Goal: Find specific page/section: Find specific page/section

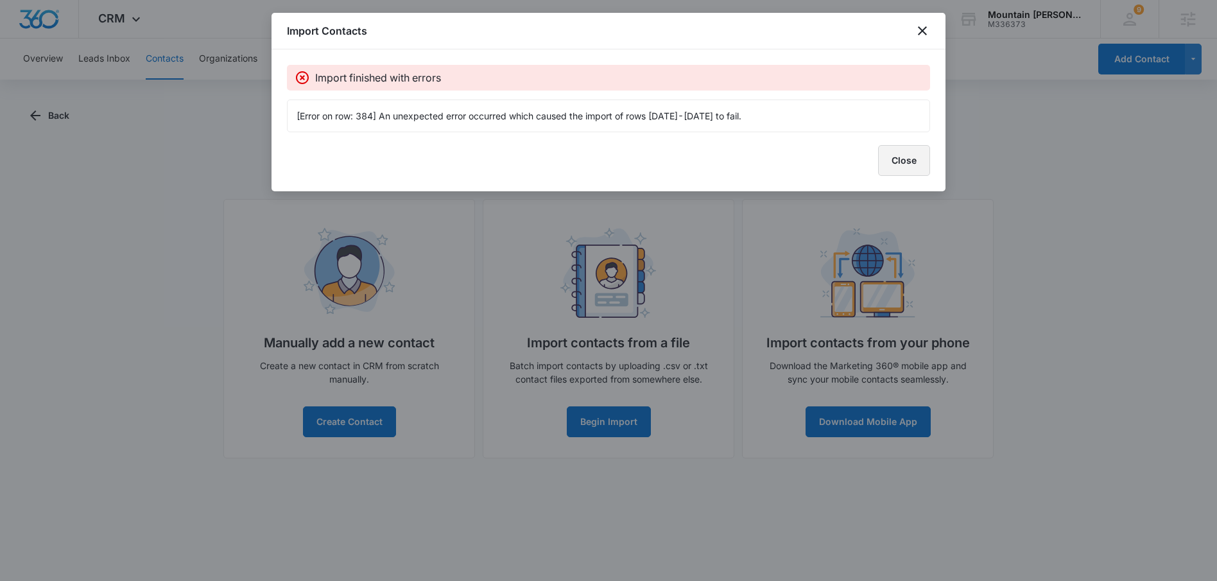
click at [899, 164] on button "Close" at bounding box center [904, 160] width 52 height 31
click at [898, 164] on button "Close" at bounding box center [904, 160] width 52 height 31
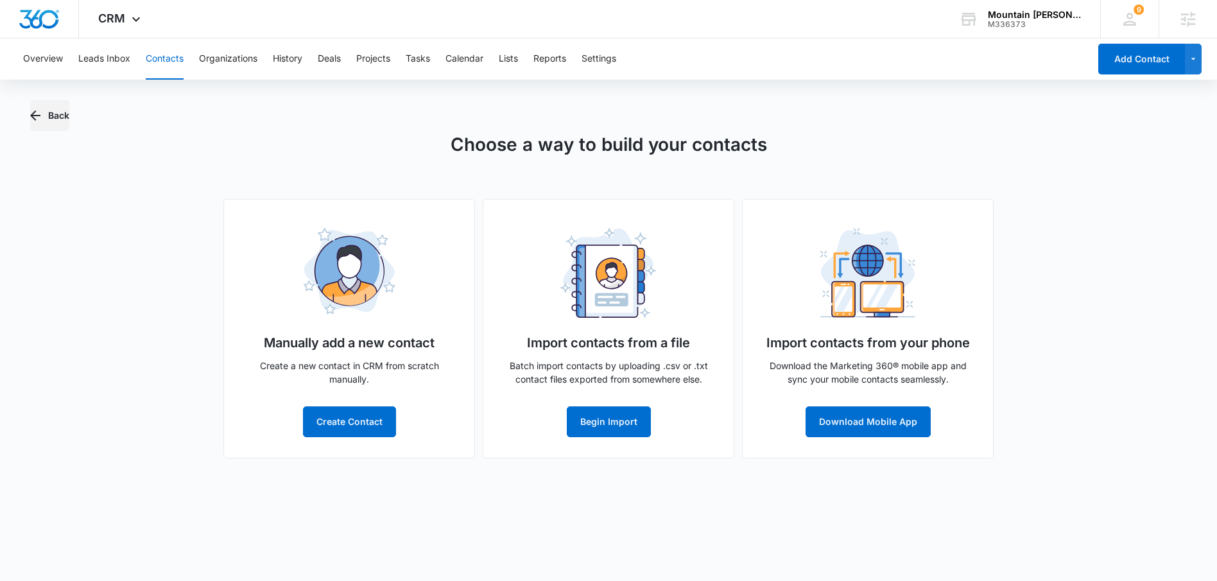
click at [58, 114] on button "Back" at bounding box center [49, 115] width 39 height 31
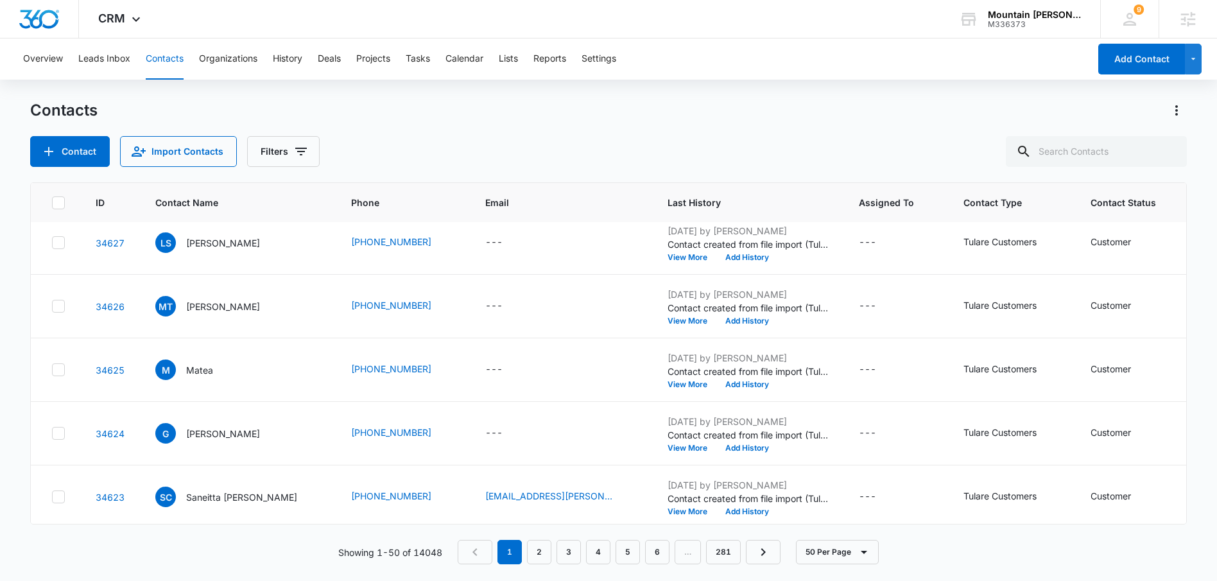
scroll to position [691, 0]
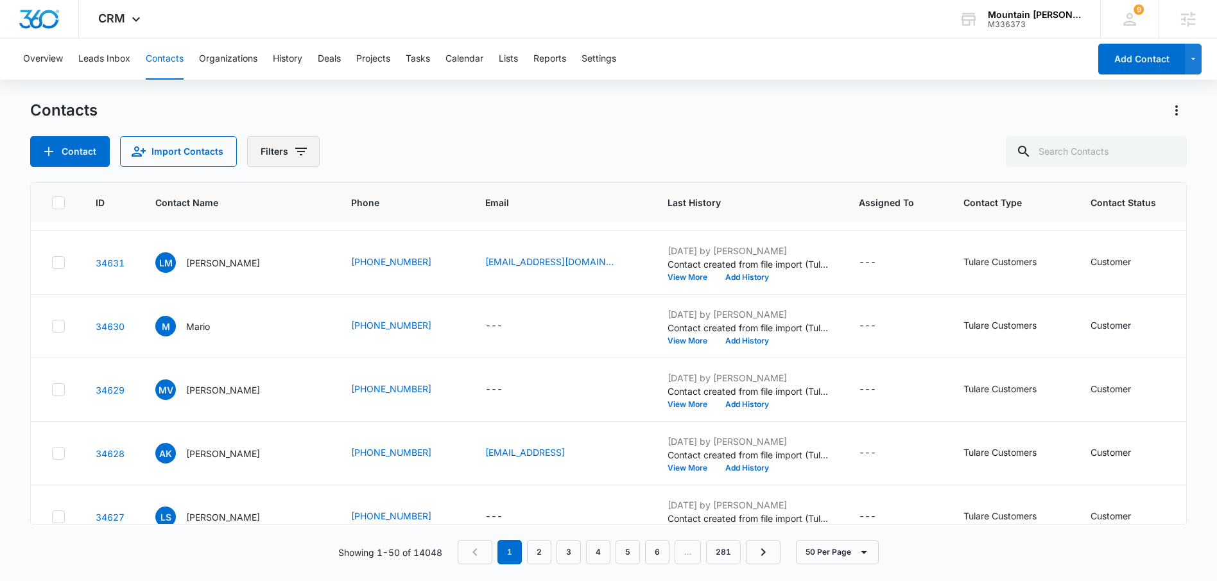
click at [284, 151] on button "Filters" at bounding box center [283, 151] width 73 height 31
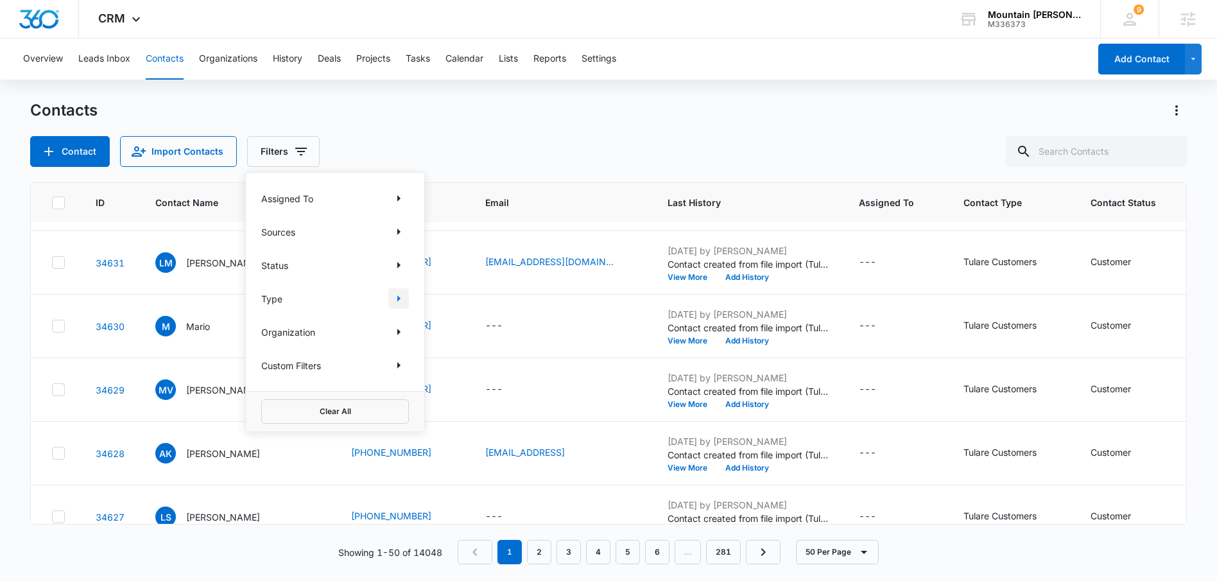
click at [394, 298] on icon "Show Type filters" at bounding box center [398, 298] width 15 height 15
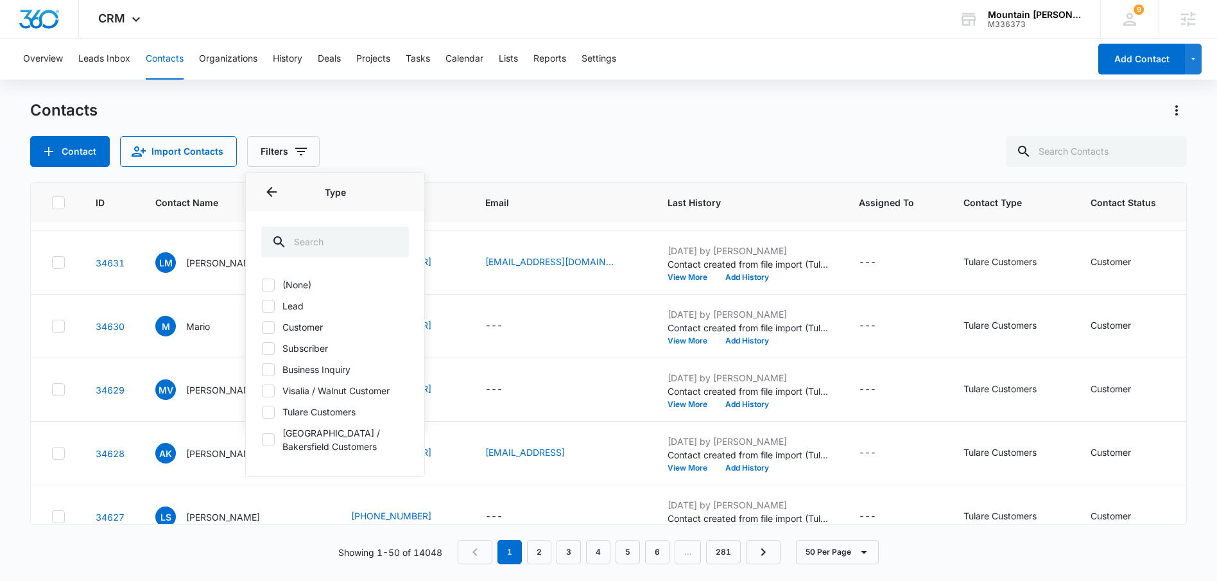
click at [266, 441] on icon at bounding box center [268, 439] width 8 height 6
click at [262, 440] on input "[GEOGRAPHIC_DATA] / Bakersfield Customers" at bounding box center [261, 440] width 1 height 1
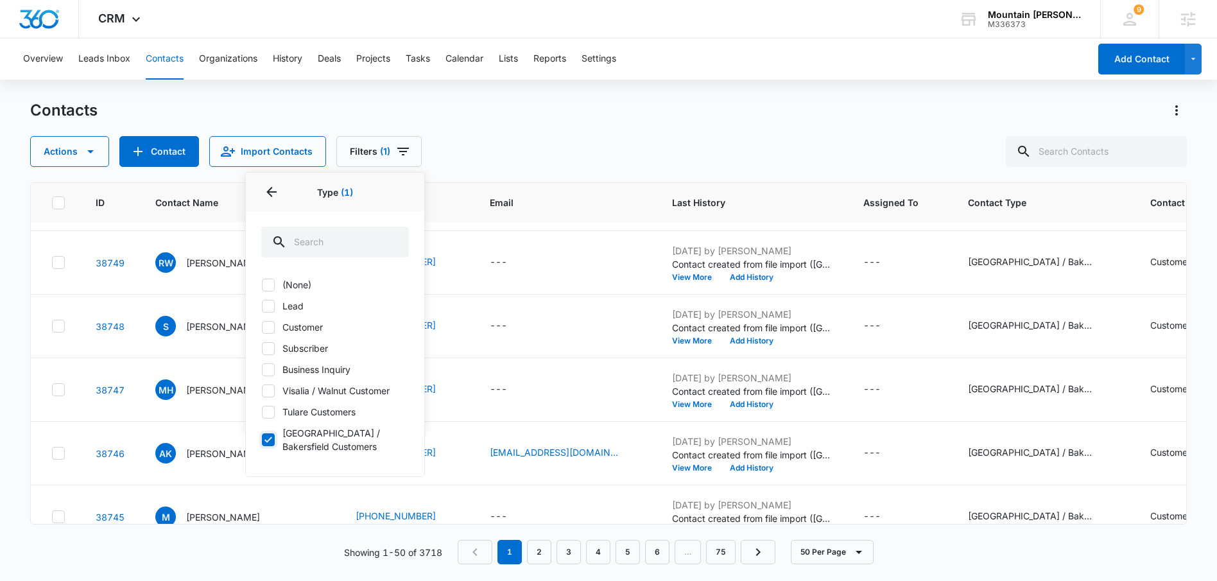
scroll to position [0, 0]
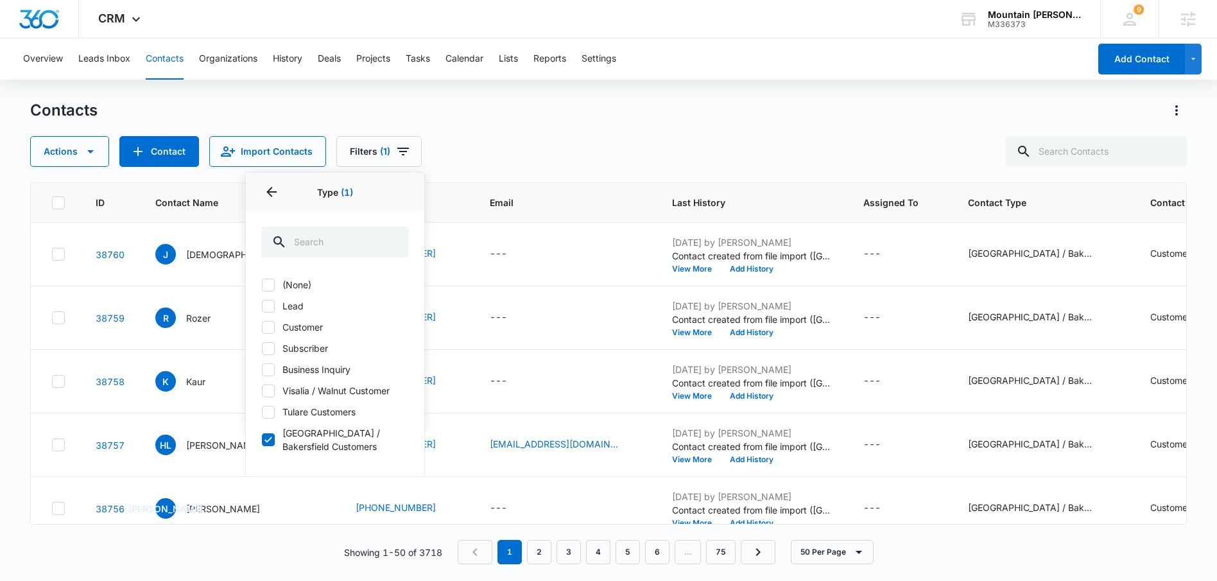
click at [268, 442] on icon at bounding box center [269, 440] width 12 height 12
click at [262, 440] on input "[GEOGRAPHIC_DATA] / Bakersfield Customers" at bounding box center [261, 440] width 1 height 1
checkbox input "false"
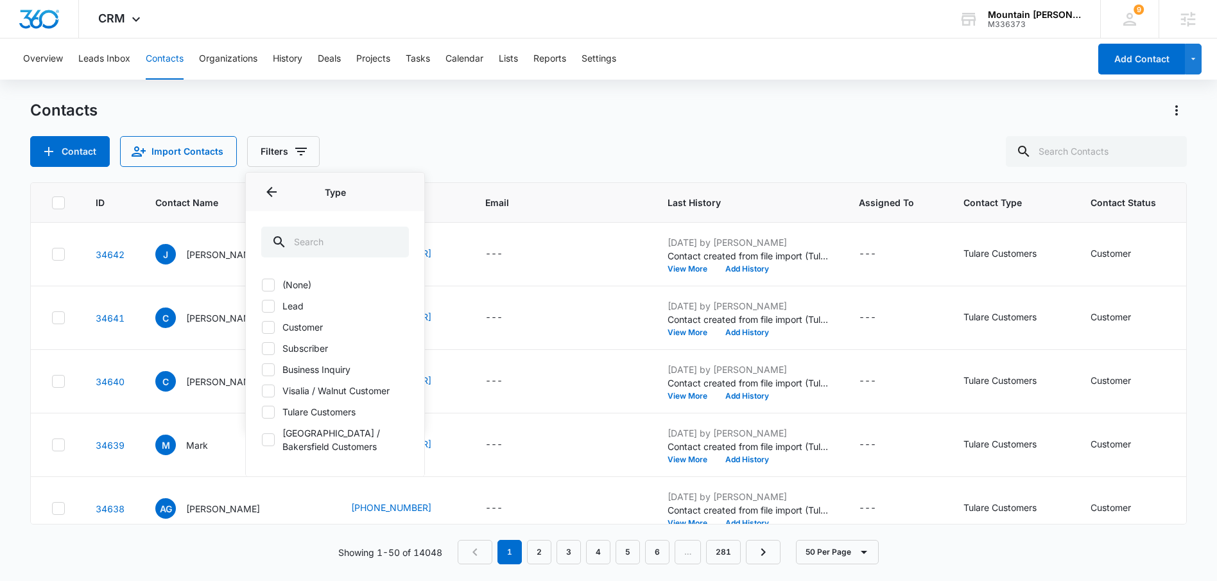
click at [549, 105] on div "Contacts" at bounding box center [608, 110] width 1156 height 21
